Goal: Transaction & Acquisition: Purchase product/service

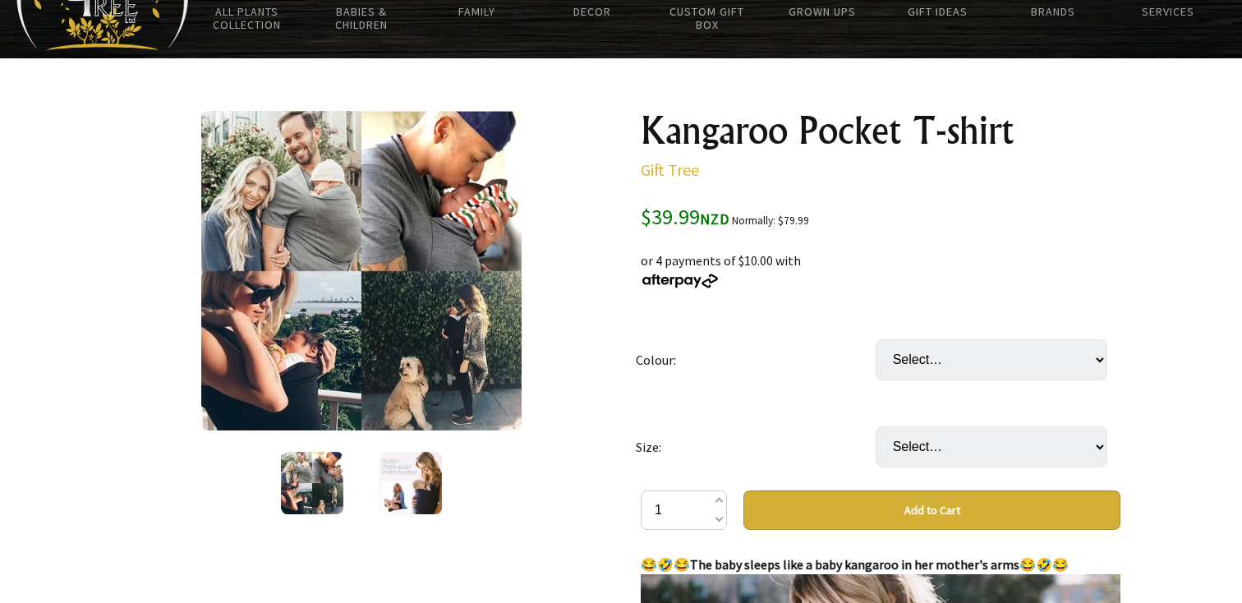
scroll to position [152, 0]
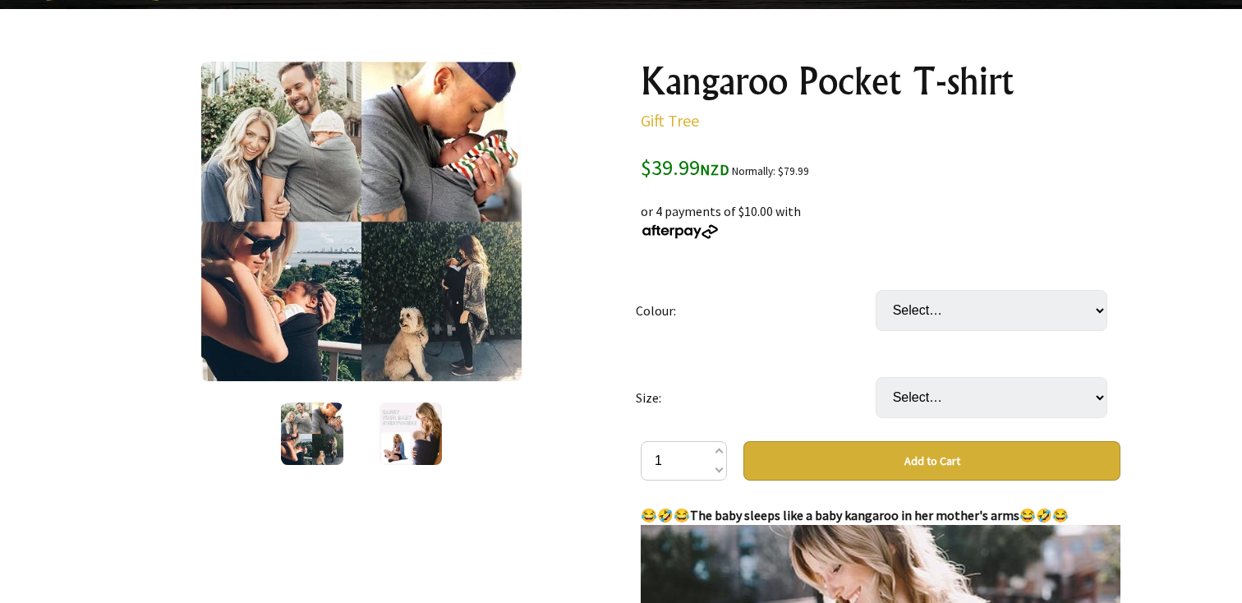
click at [416, 434] on img at bounding box center [410, 433] width 62 height 62
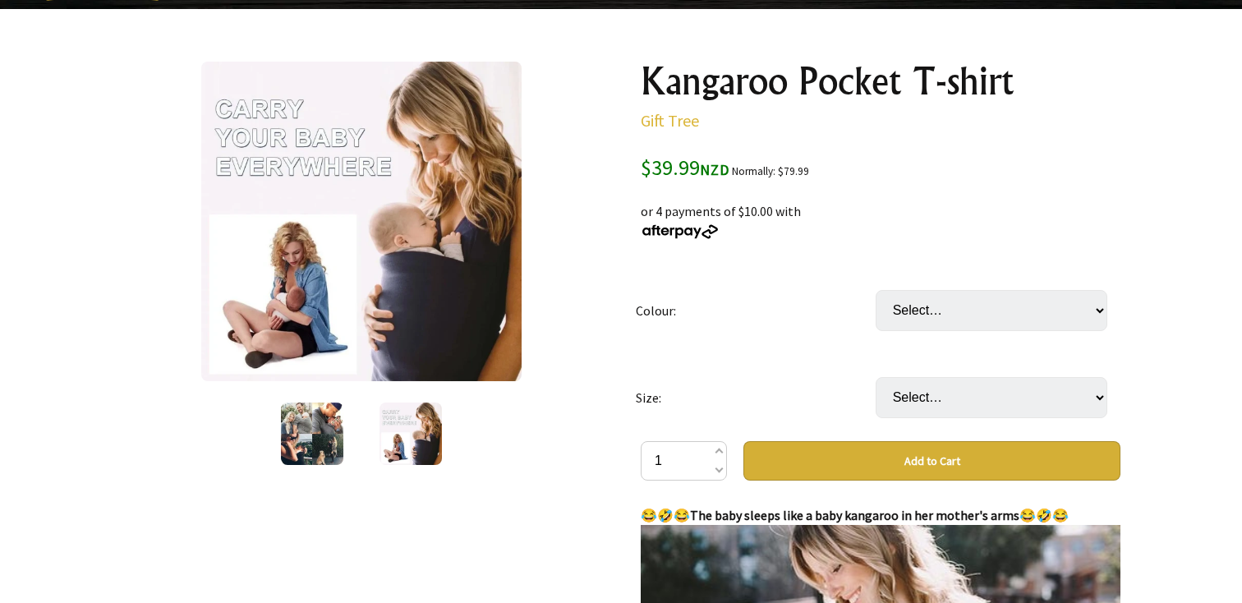
click at [314, 439] on img at bounding box center [312, 433] width 62 height 62
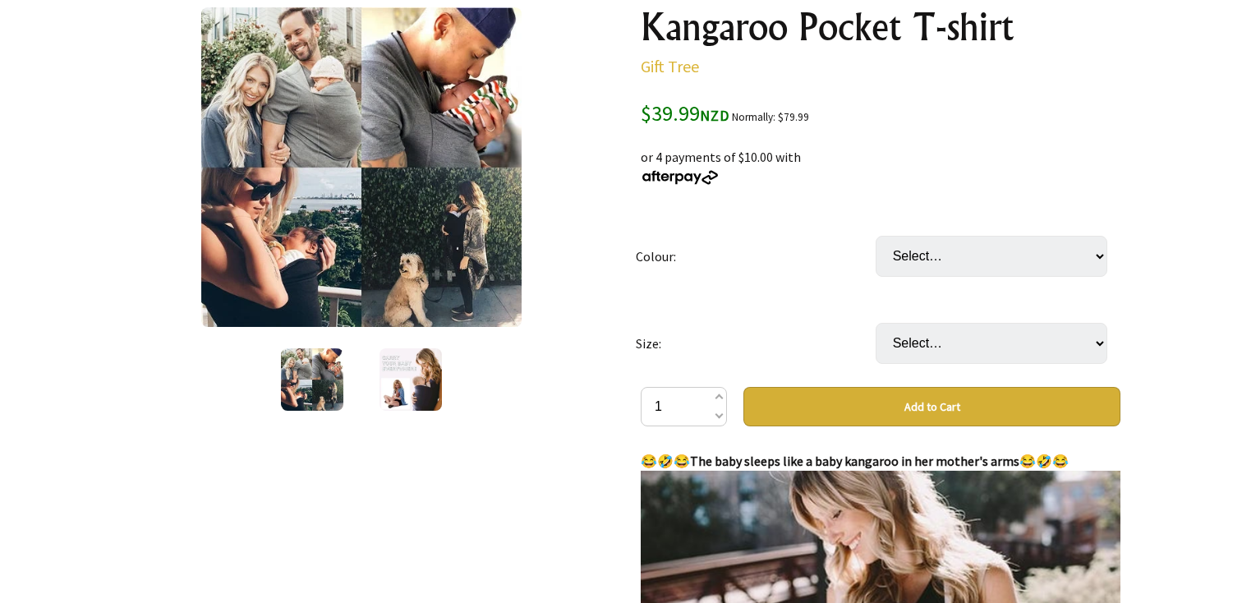
scroll to position [218, 0]
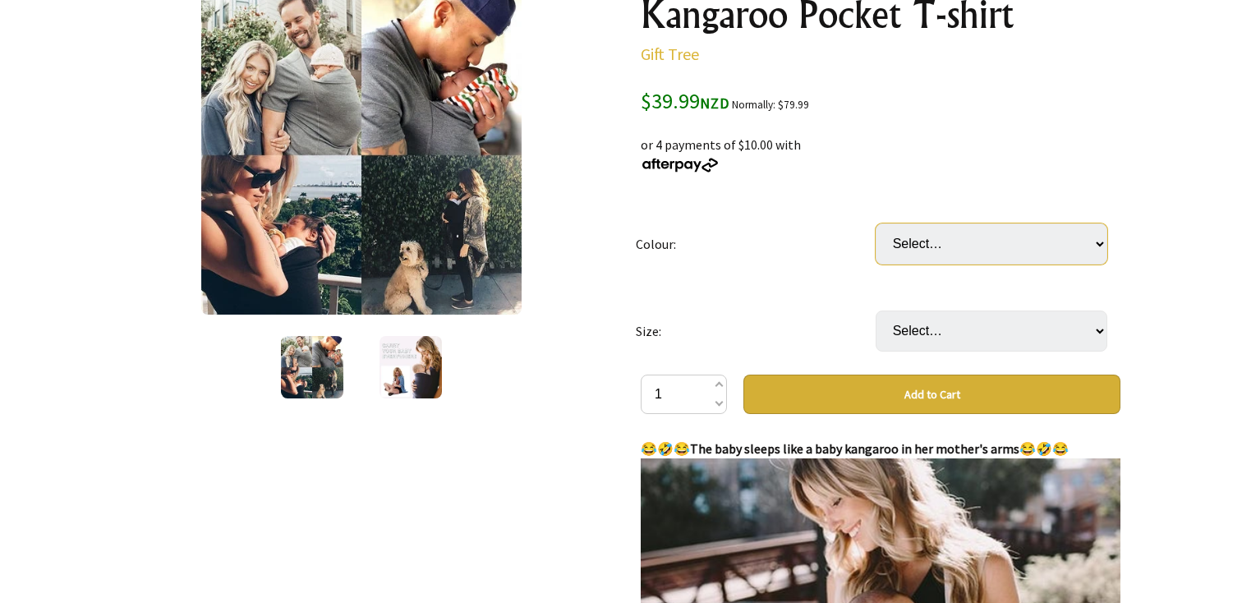
click at [1022, 233] on select "Select… Black(Dad) Blue(Dad) Gray(Dad) Black(Mom) Gray(Mom) Dark blue(Mom)" at bounding box center [991, 243] width 232 height 41
select select "Black(Dad)"
click at [988, 334] on select "Select… S M L XL 2XL 3XL" at bounding box center [991, 330] width 232 height 41
click at [987, 334] on select "Select… S M L XL 2XL 3XL" at bounding box center [991, 330] width 232 height 41
select select "M"
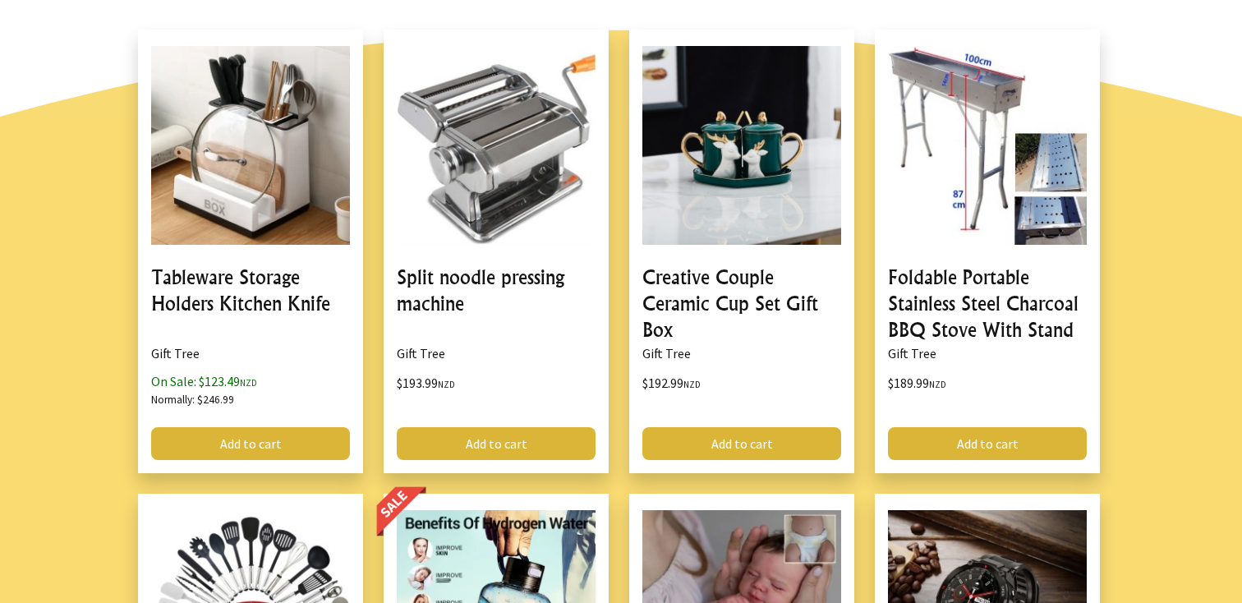
scroll to position [2435, 0]
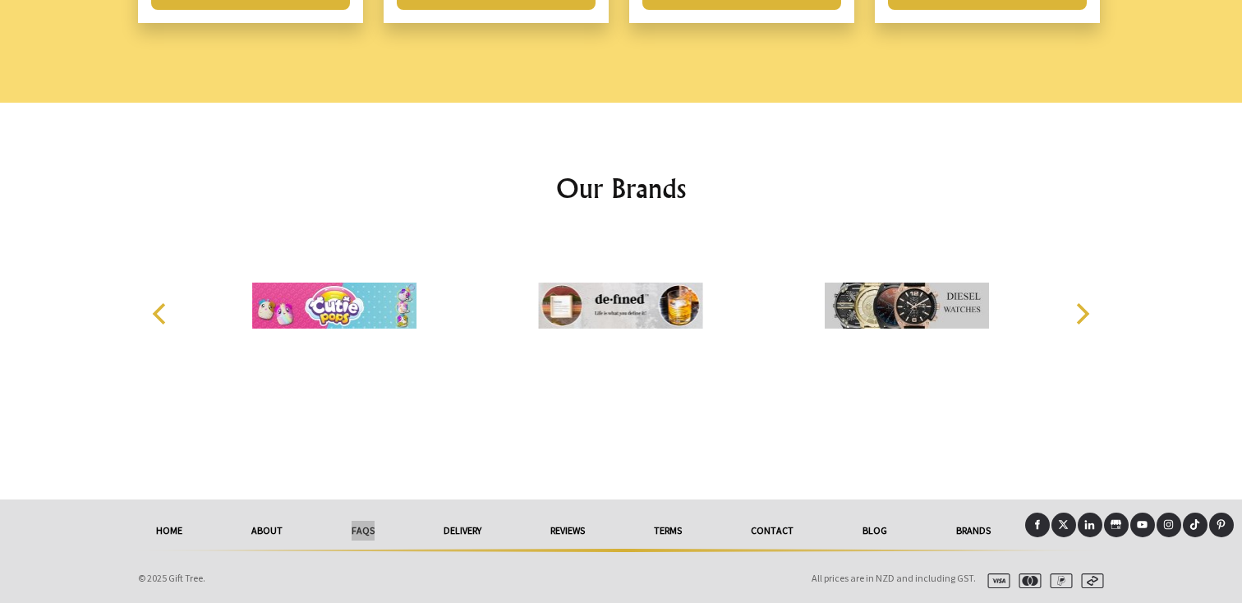
drag, startPoint x: 358, startPoint y: 527, endPoint x: 792, endPoint y: 64, distance: 635.0
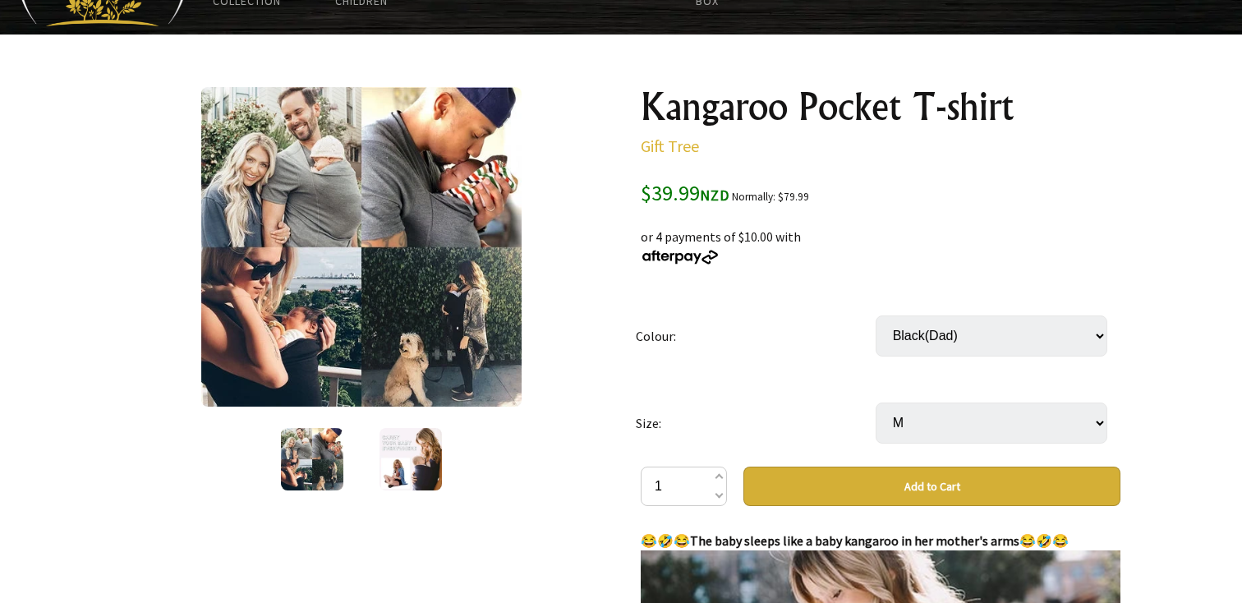
scroll to position [142, 0]
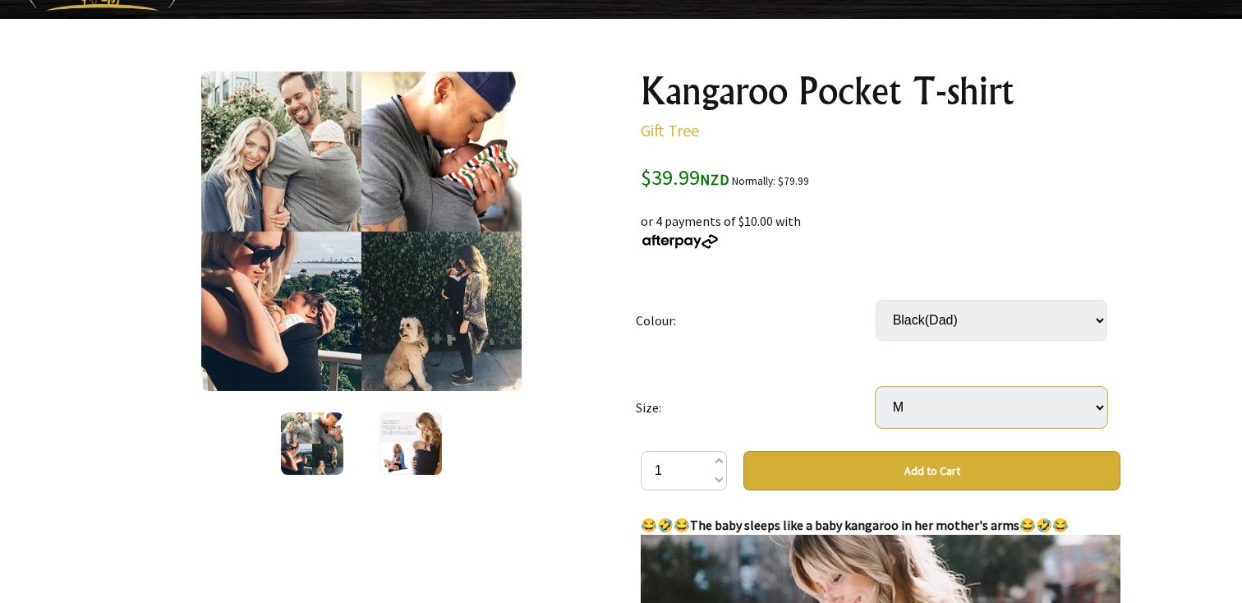
click at [1010, 410] on select "Select… S M L XL 2XL 3XL" at bounding box center [991, 407] width 232 height 41
click at [1059, 406] on select "Select… S M L XL 2XL 3XL" at bounding box center [991, 407] width 232 height 41
select select "L"
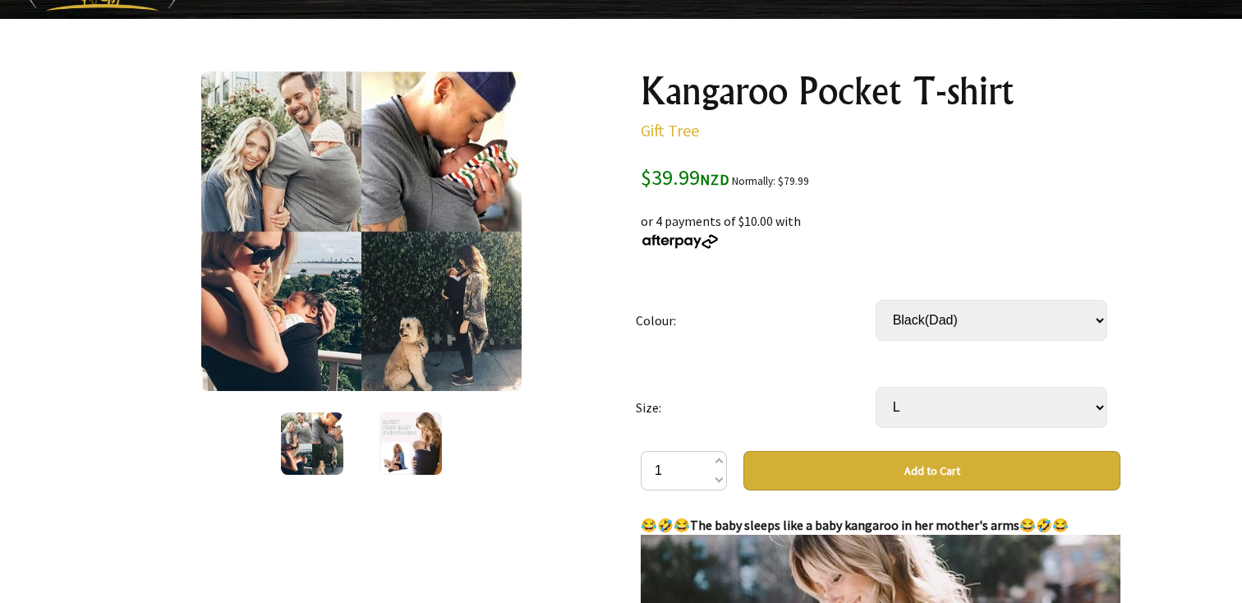
click at [1043, 462] on button "Add to Cart" at bounding box center [931, 470] width 377 height 39
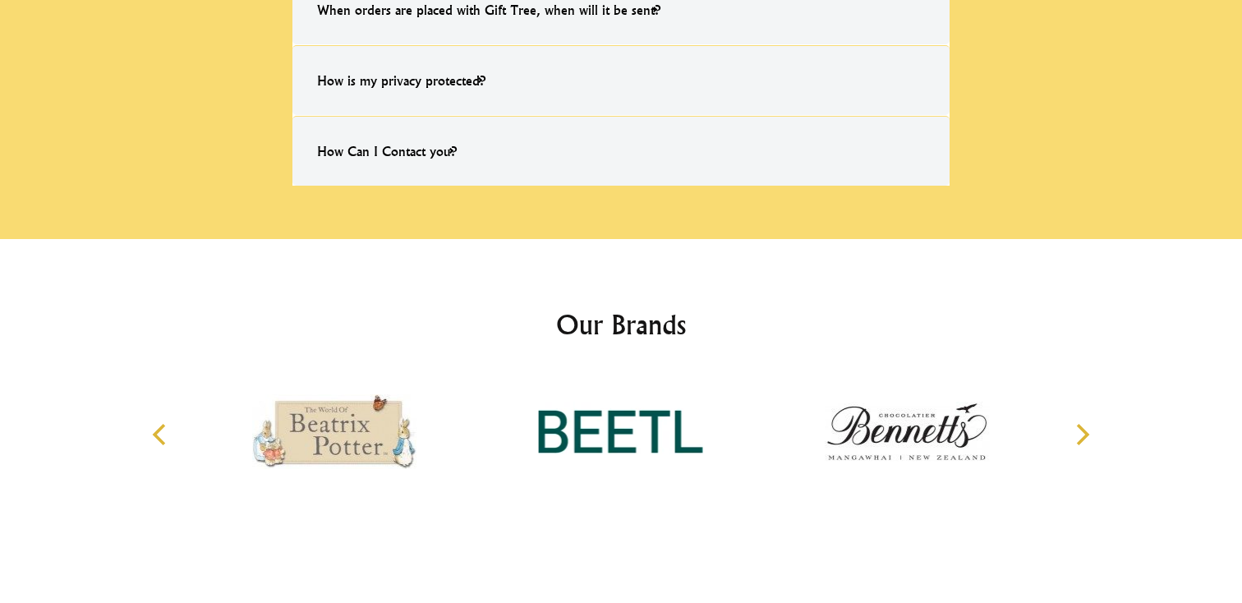
scroll to position [1176, 0]
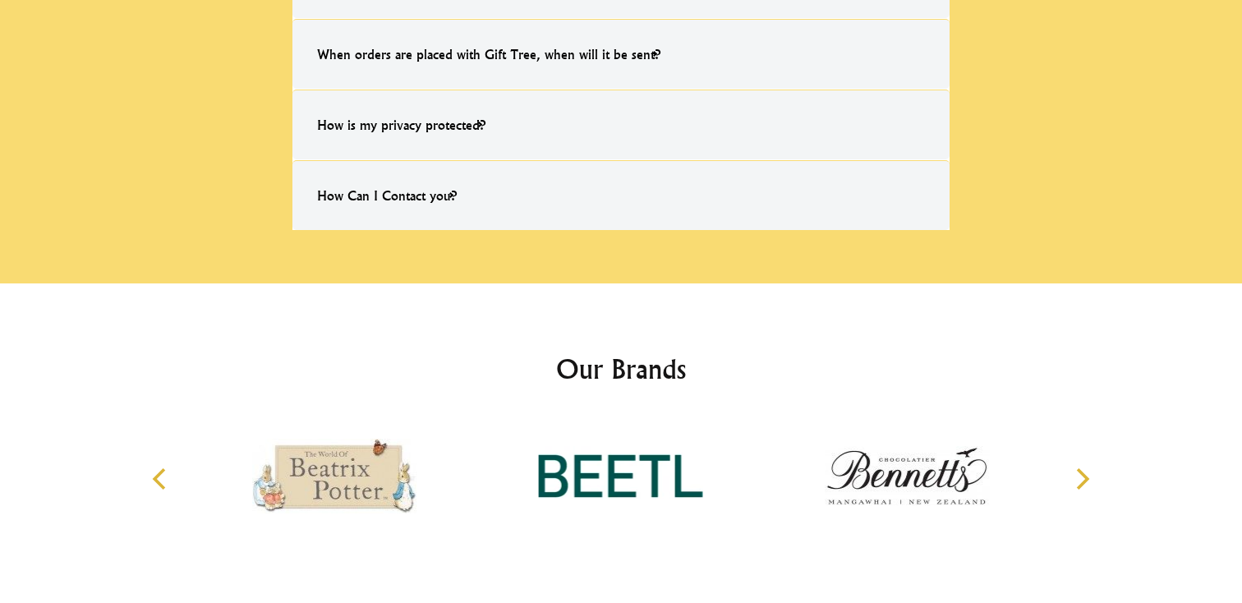
click at [365, 198] on h4 "How Can I Contact you?" at bounding box center [387, 195] width 172 height 53
click at [0, 0] on input "How Can I Contact you? Simply message us on our 'Quick Message Icon' (located i…" at bounding box center [0, 0] width 0 height 0
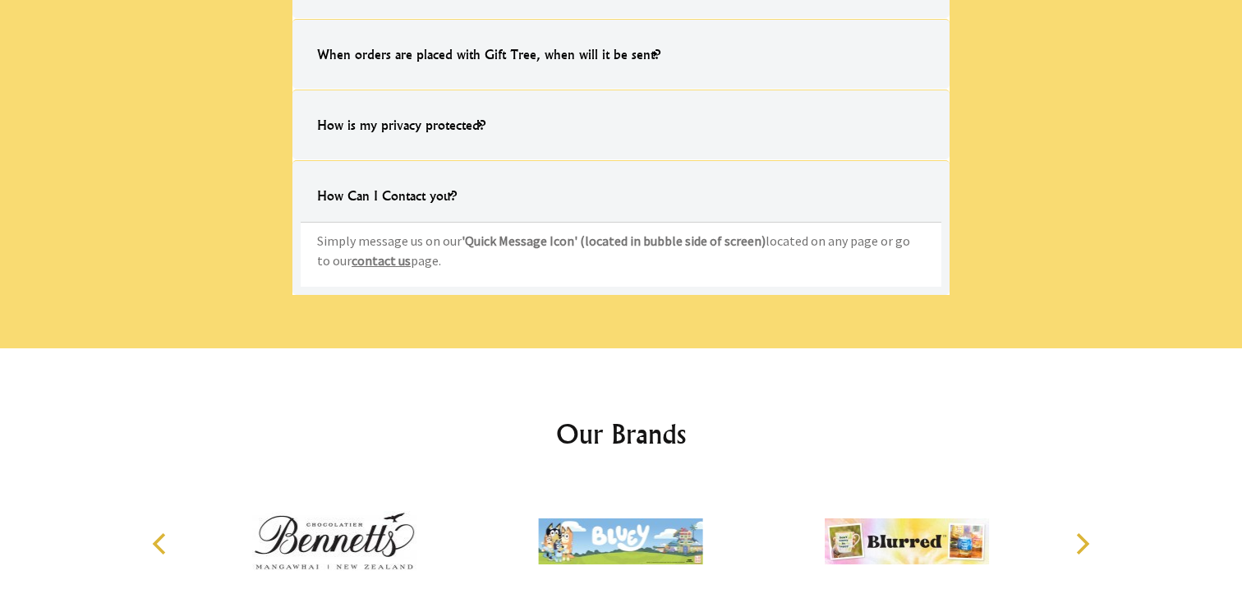
click at [366, 259] on link "contact us" at bounding box center [380, 260] width 59 height 16
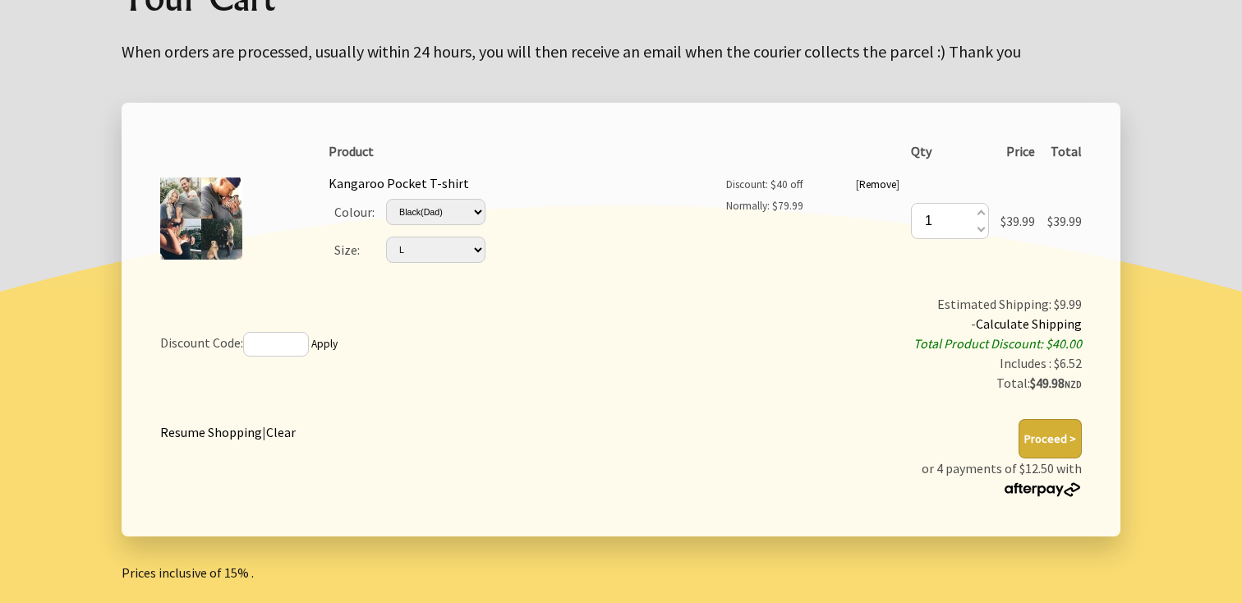
scroll to position [361, 0]
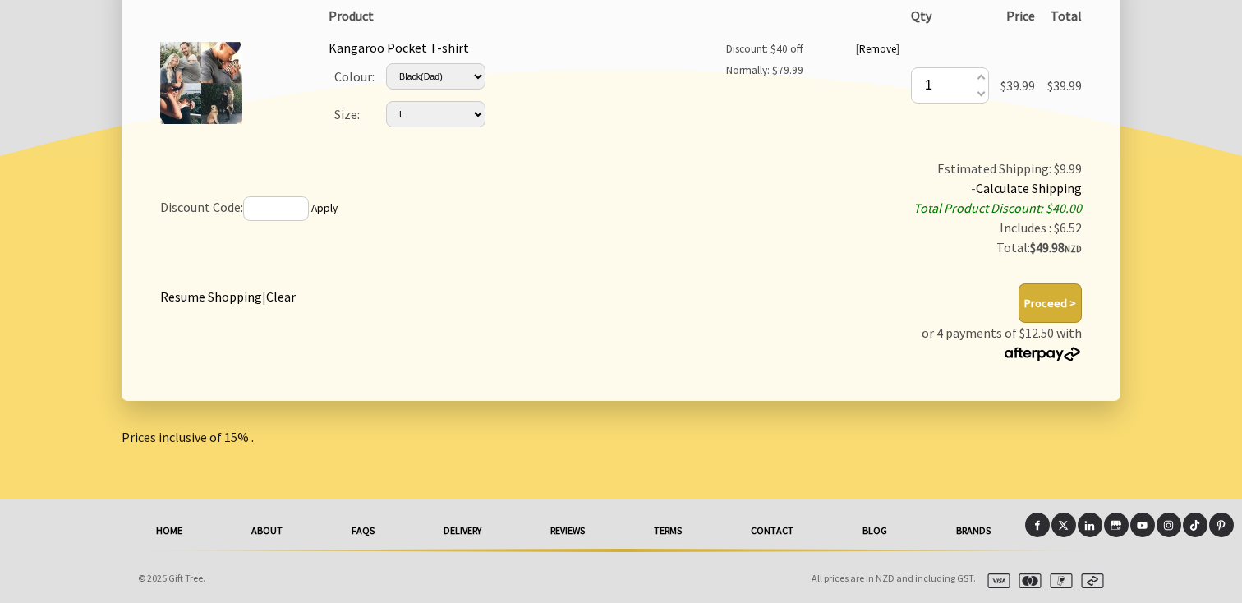
click at [1036, 306] on button "Proceed >" at bounding box center [1049, 302] width 63 height 39
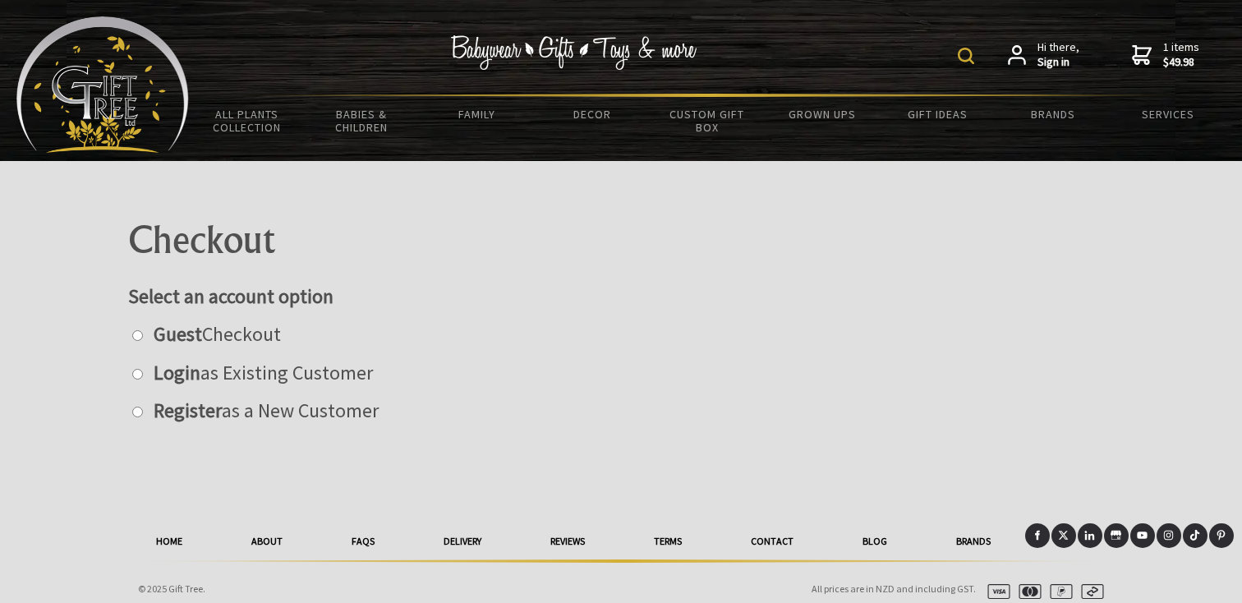
scroll to position [11, 0]
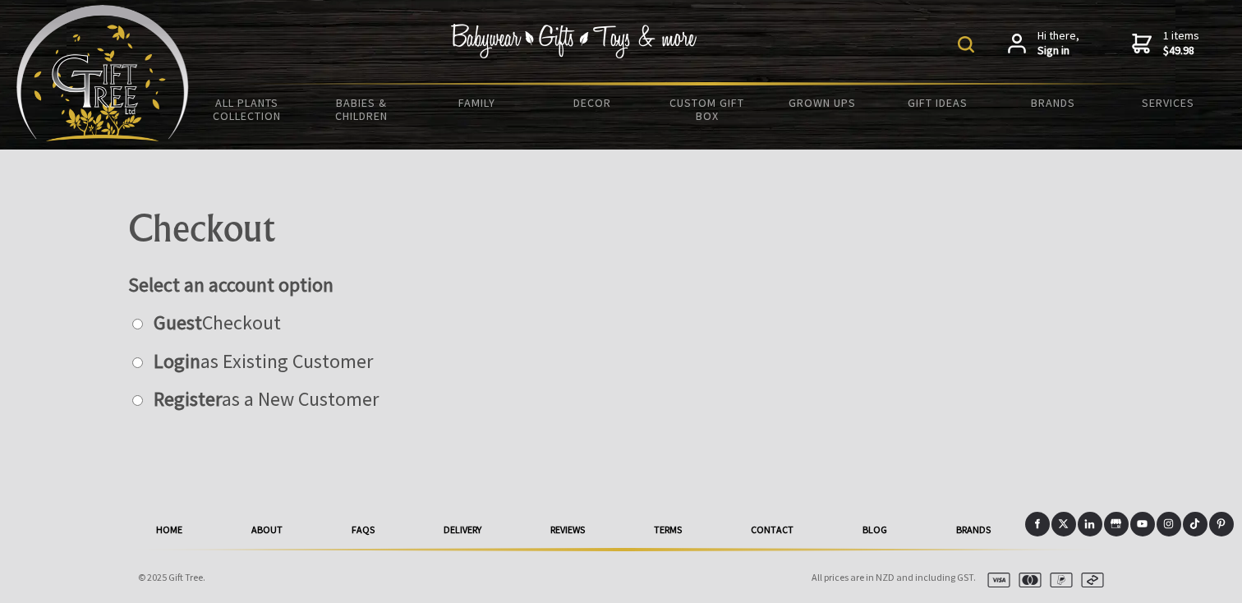
click at [136, 325] on input "radio" at bounding box center [137, 324] width 11 height 11
radio input "true"
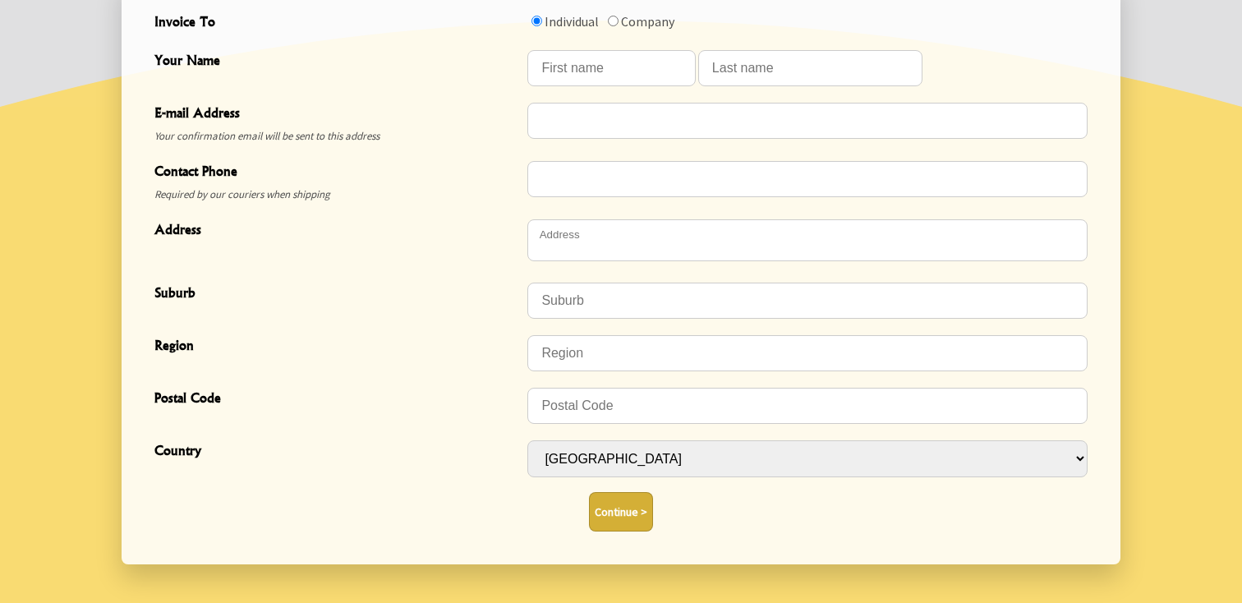
scroll to position [567, 0]
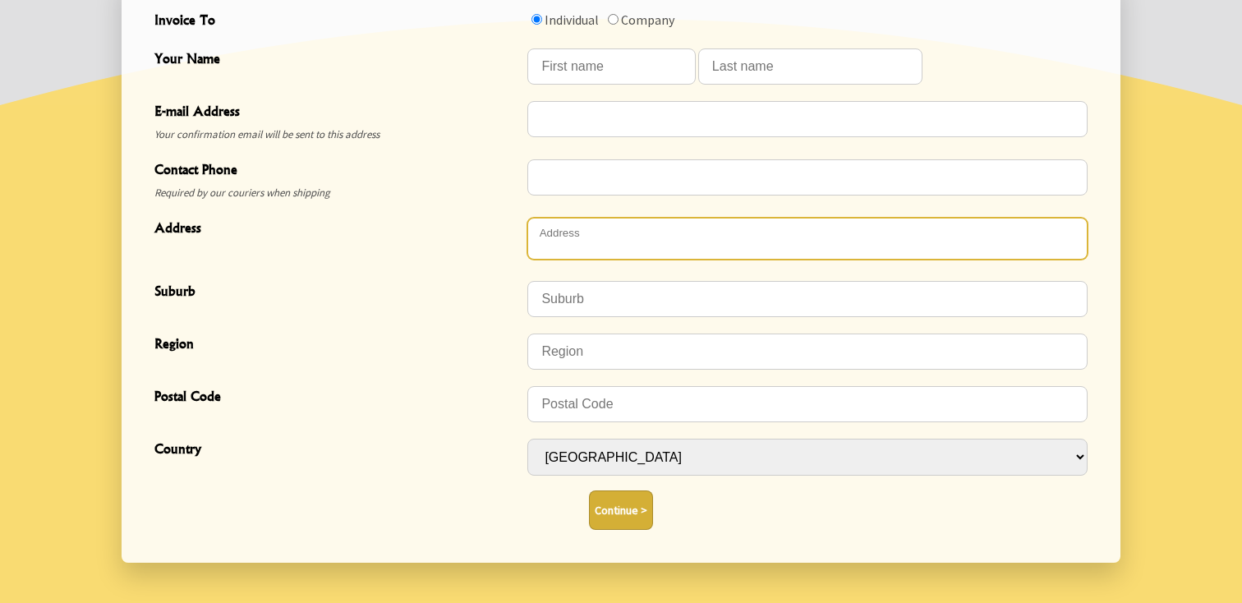
click at [607, 252] on textarea "Address" at bounding box center [807, 239] width 560 height 42
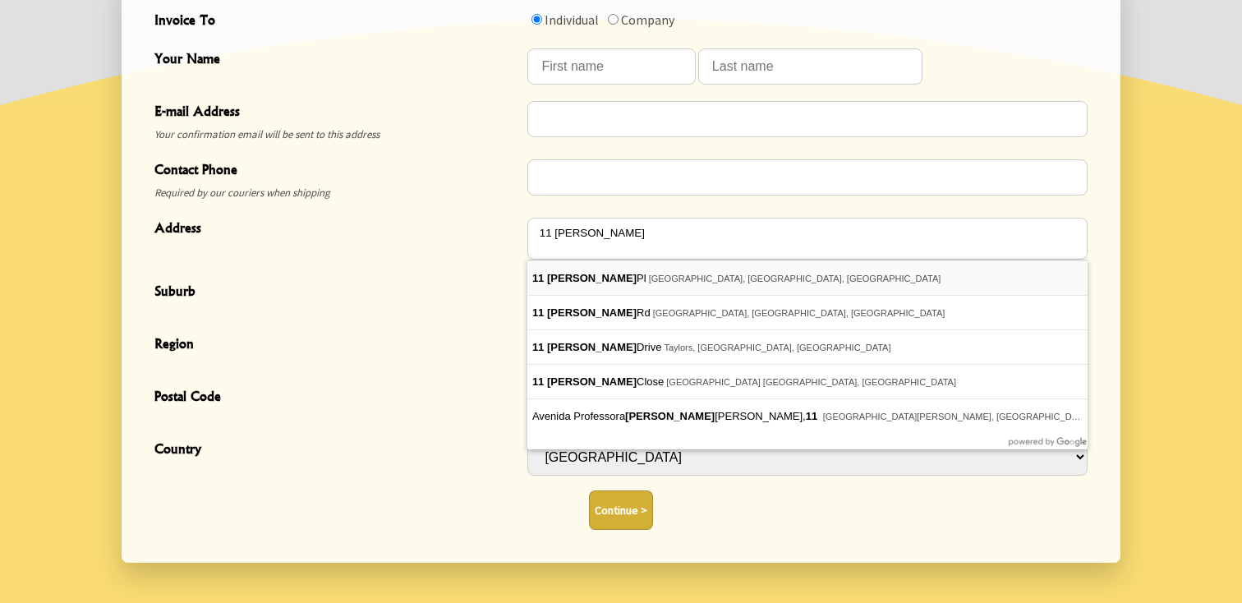
type textarea "[STREET_ADDRESS][PERSON_NAME]"
type input "West Harbour"
type input "Auckland"
type input "0618"
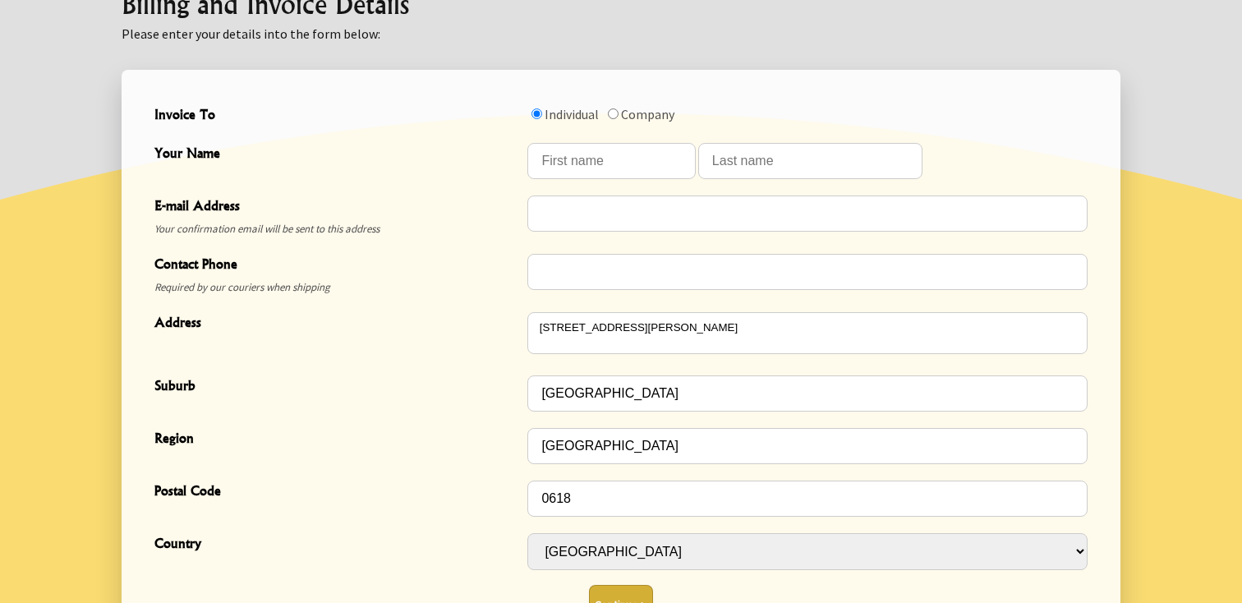
scroll to position [443, 0]
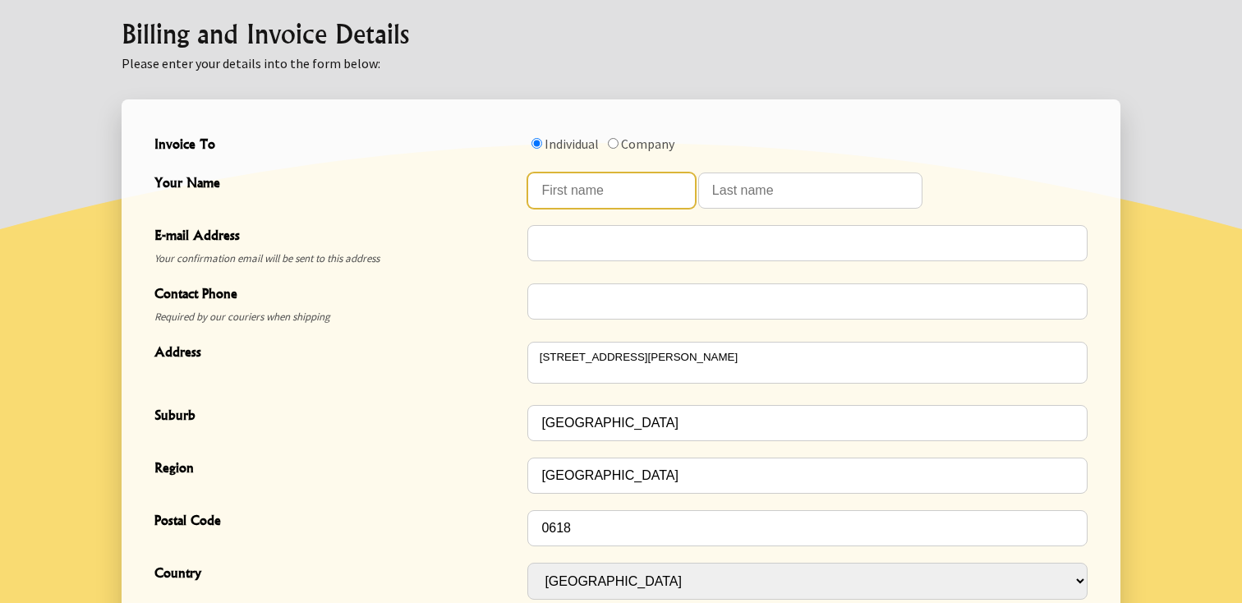
click at [648, 186] on input "Your Name" at bounding box center [611, 190] width 168 height 36
type input "Erika"
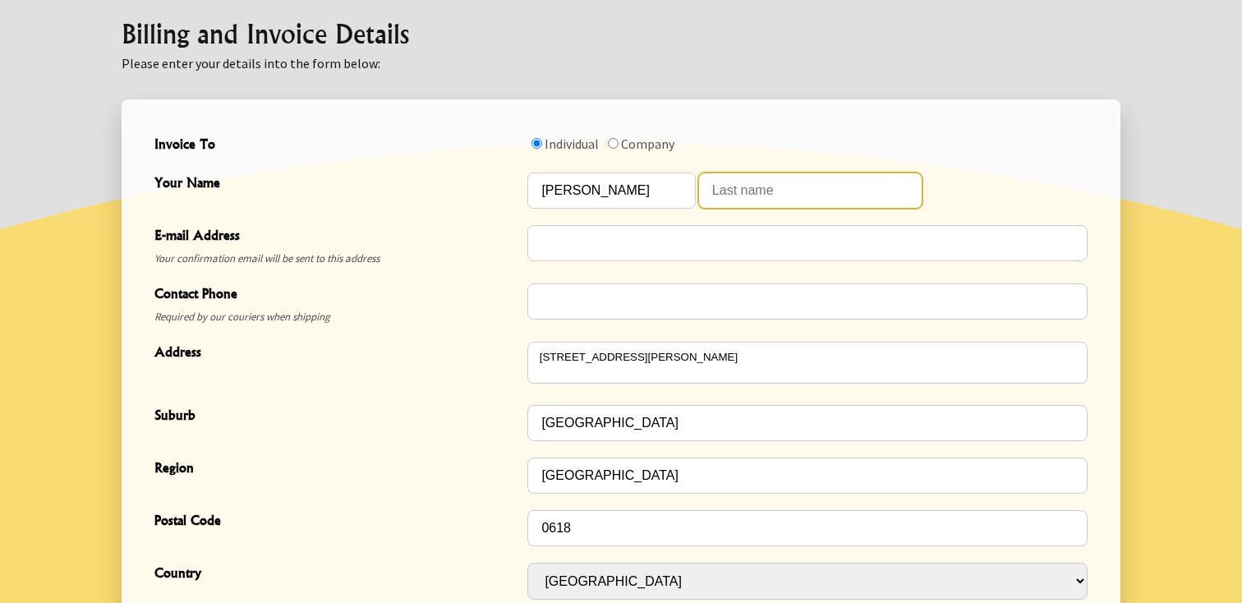
click at [803, 180] on input "Your Name" at bounding box center [810, 190] width 224 height 36
type input "Ramstrom"
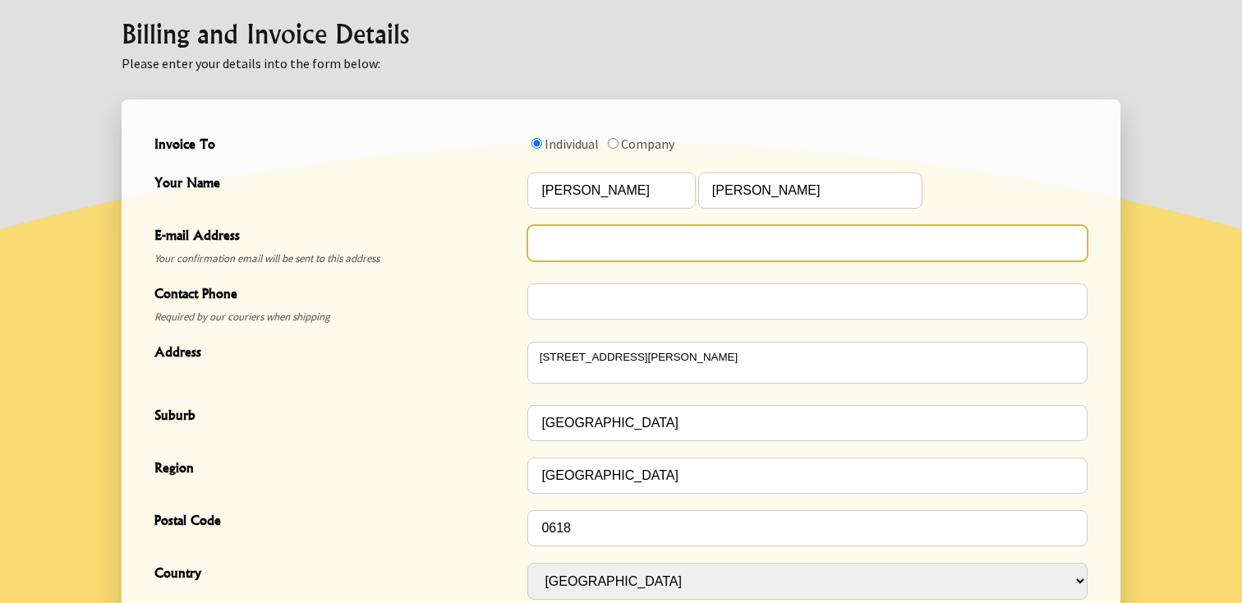
click at [703, 256] on input "E-mail Address" at bounding box center [807, 243] width 560 height 36
type input "[EMAIL_ADDRESS][DOMAIN_NAME]"
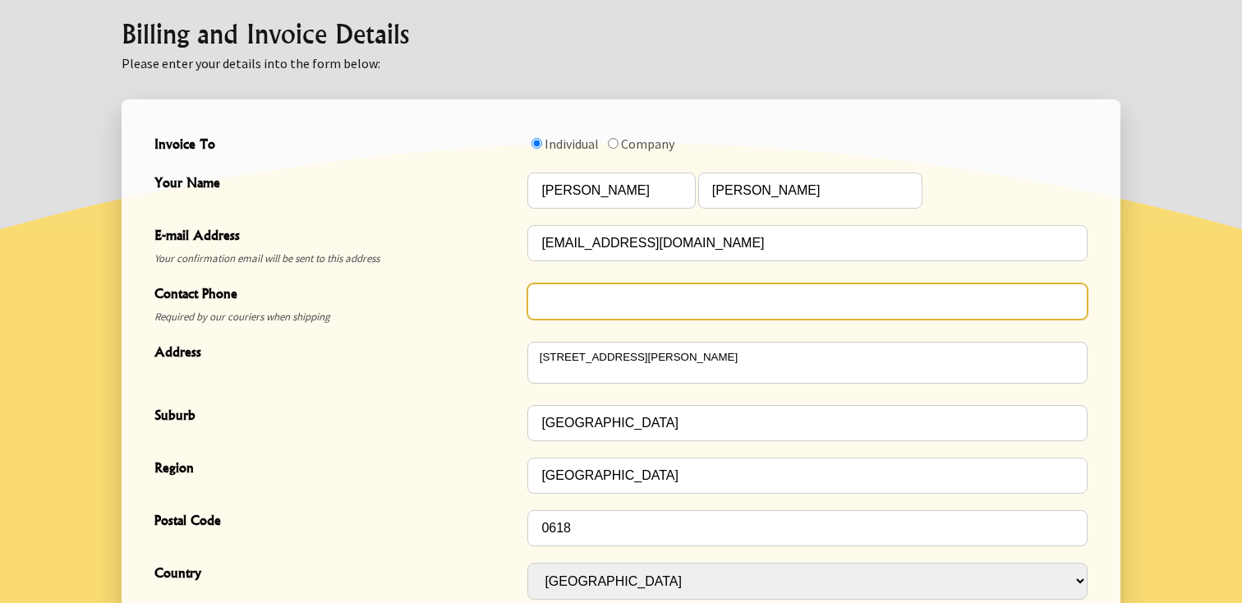
click at [612, 305] on input "Contact Phone" at bounding box center [807, 301] width 560 height 36
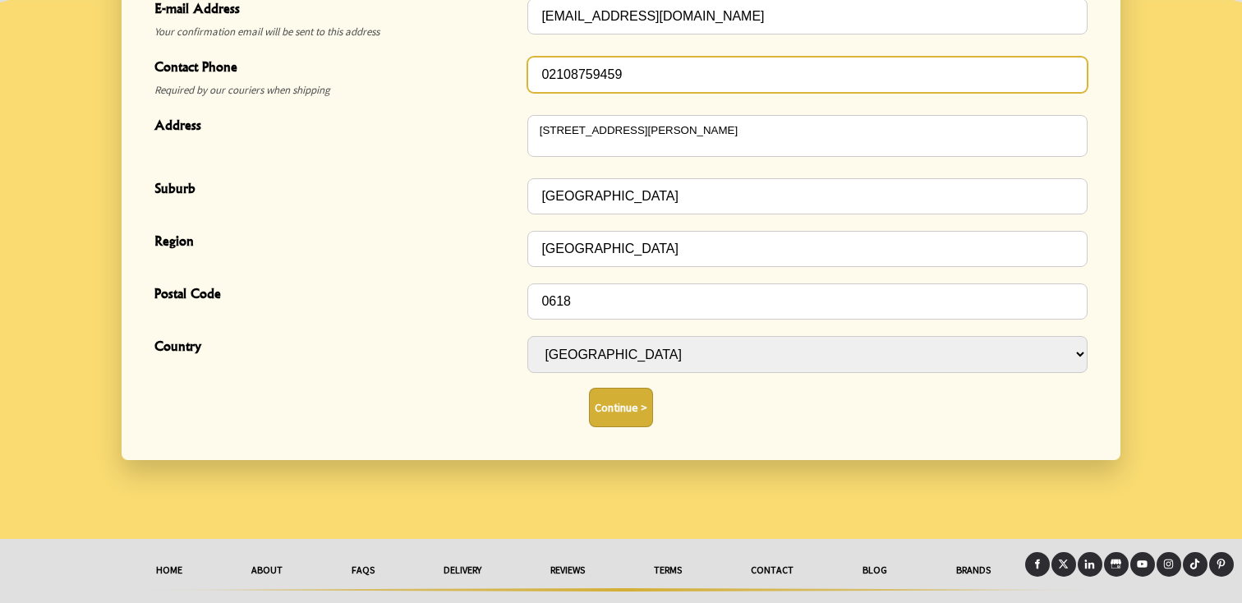
scroll to position [687, 0]
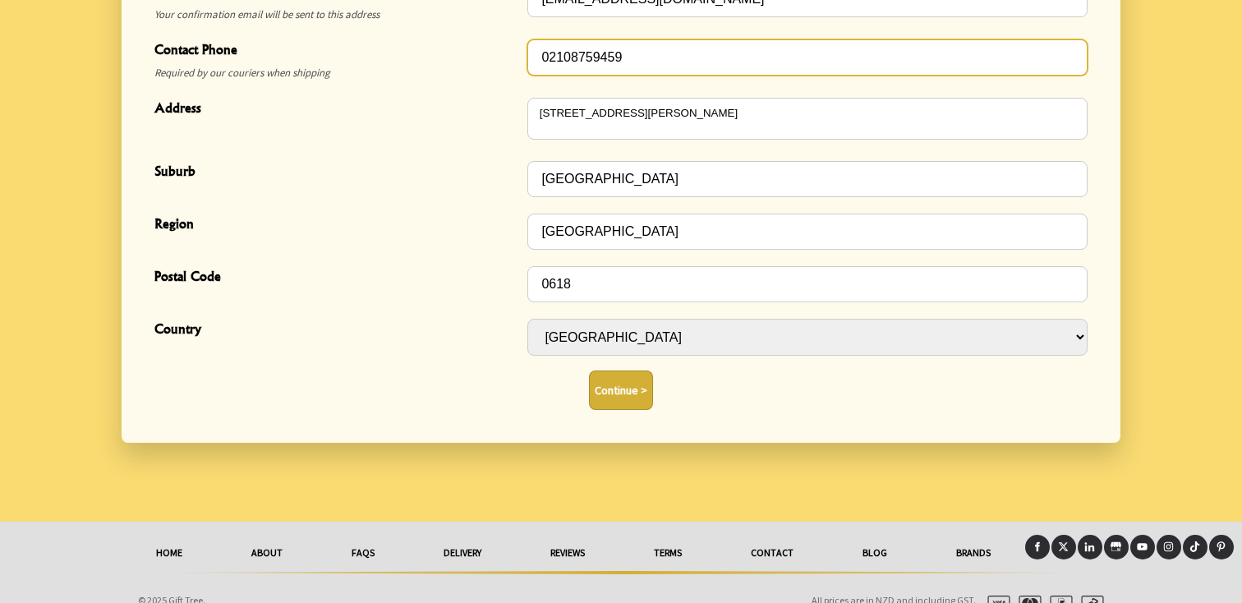
type input "02108759459"
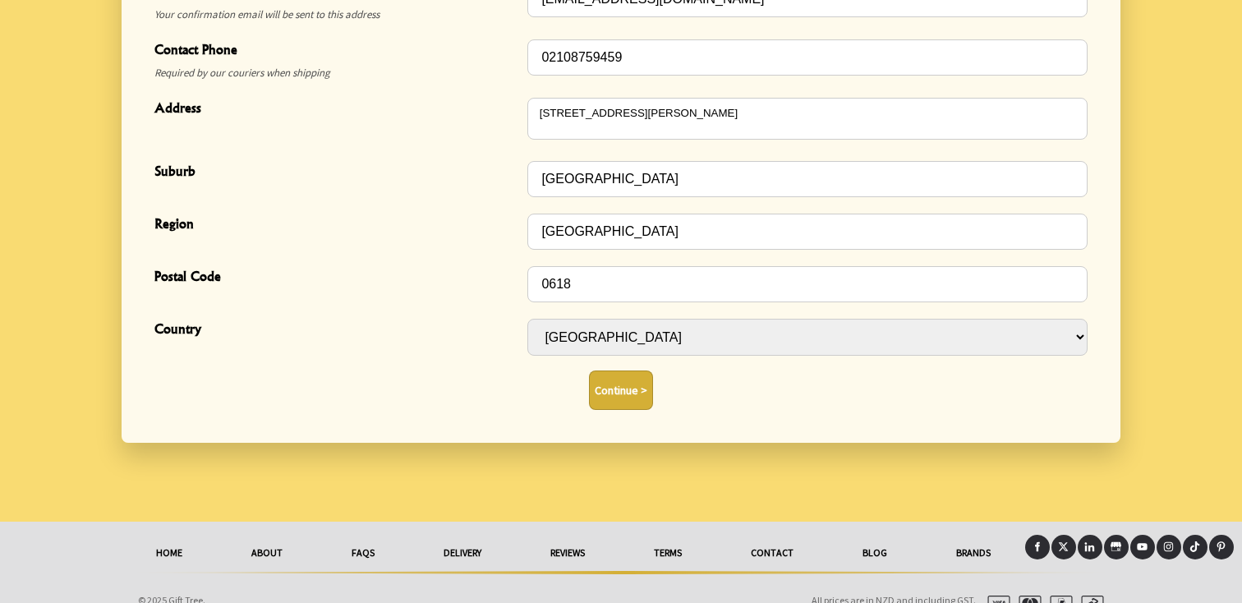
click at [632, 393] on button "Continue >" at bounding box center [621, 389] width 64 height 39
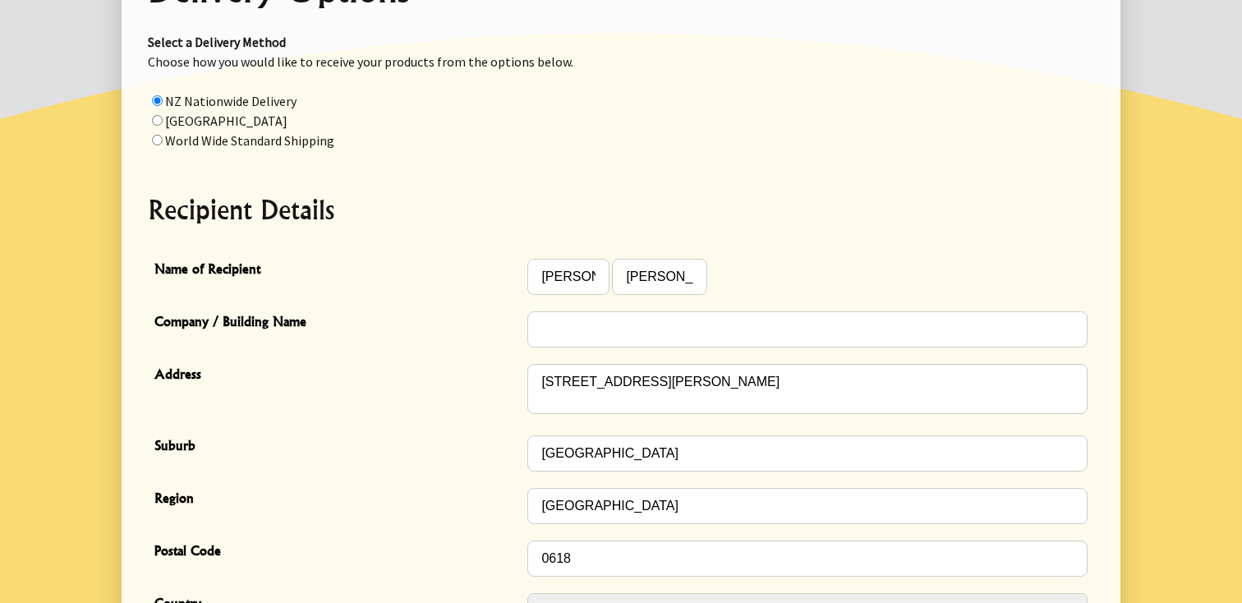
scroll to position [631, 0]
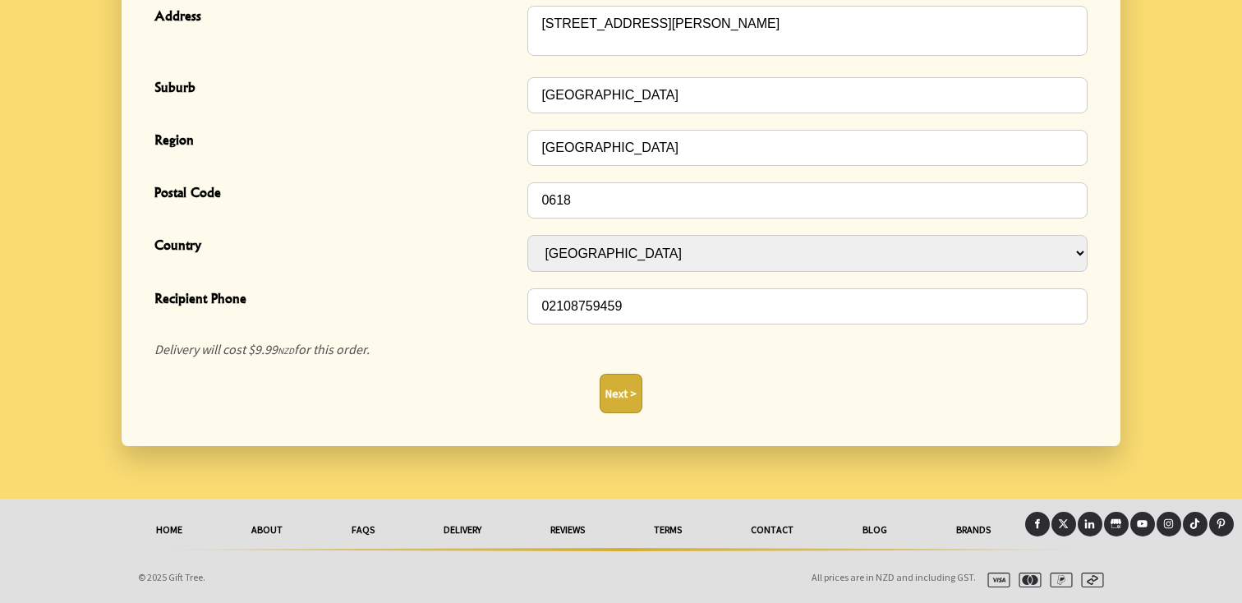
click at [625, 388] on button "Next >" at bounding box center [620, 393] width 43 height 39
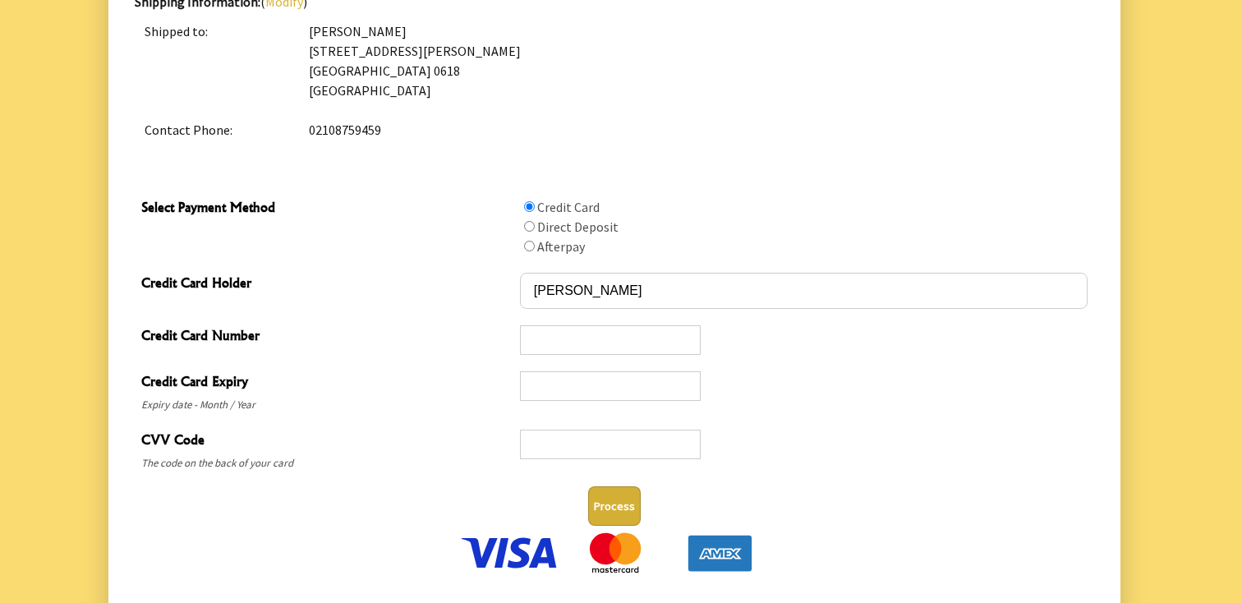
scroll to position [902, 0]
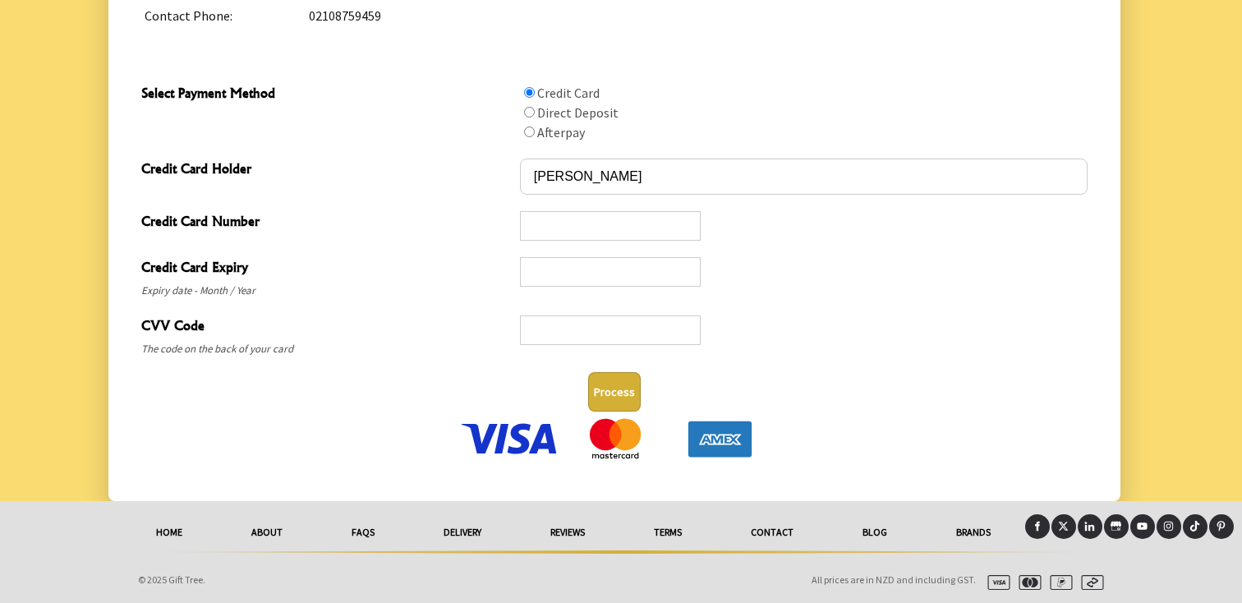
click at [607, 405] on button "Process" at bounding box center [614, 391] width 53 height 39
